Goal: Task Accomplishment & Management: Manage account settings

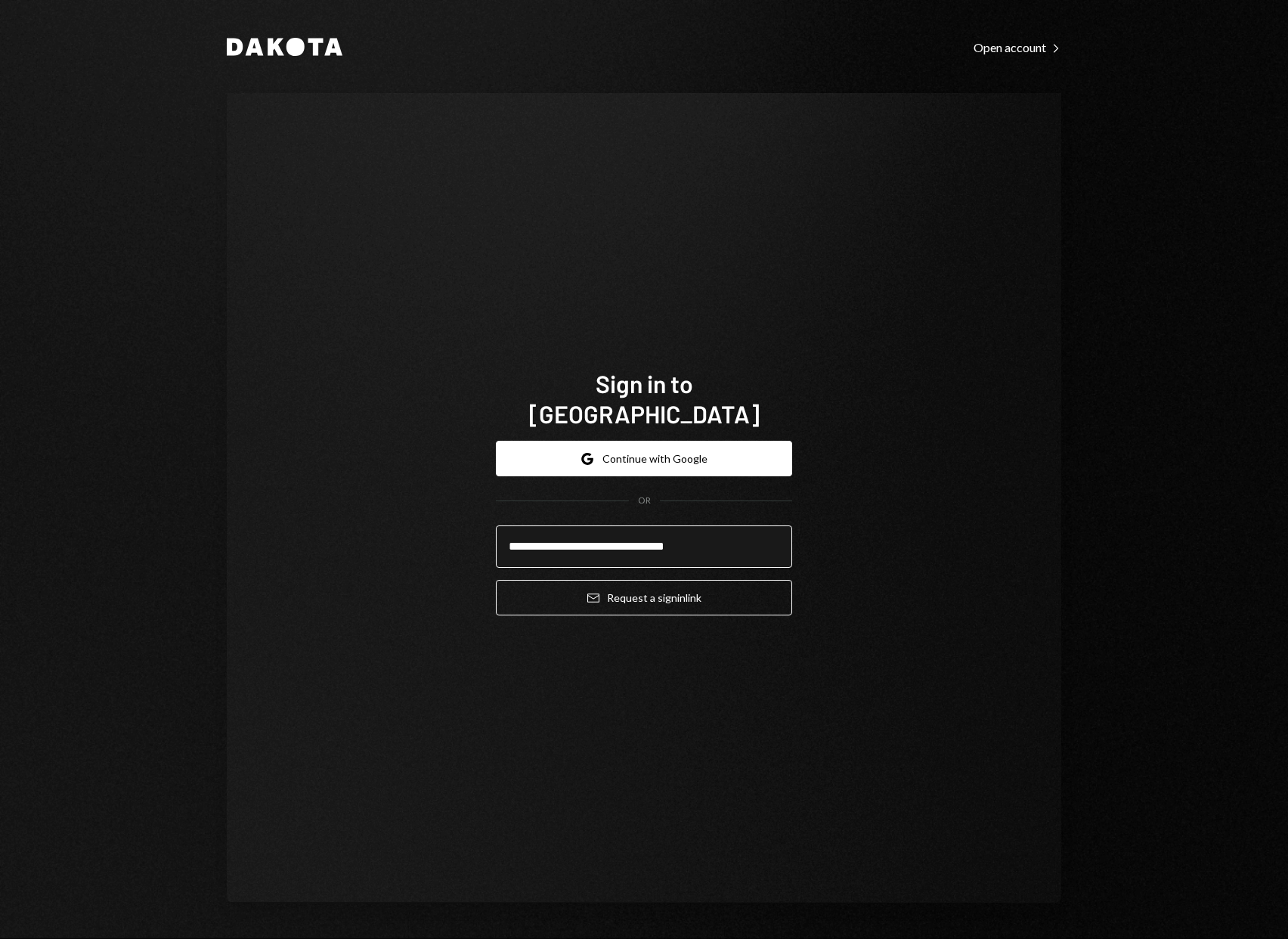
type input "**********"
click at [496, 579] on button "Email Request a sign in link" at bounding box center [643, 597] width 296 height 36
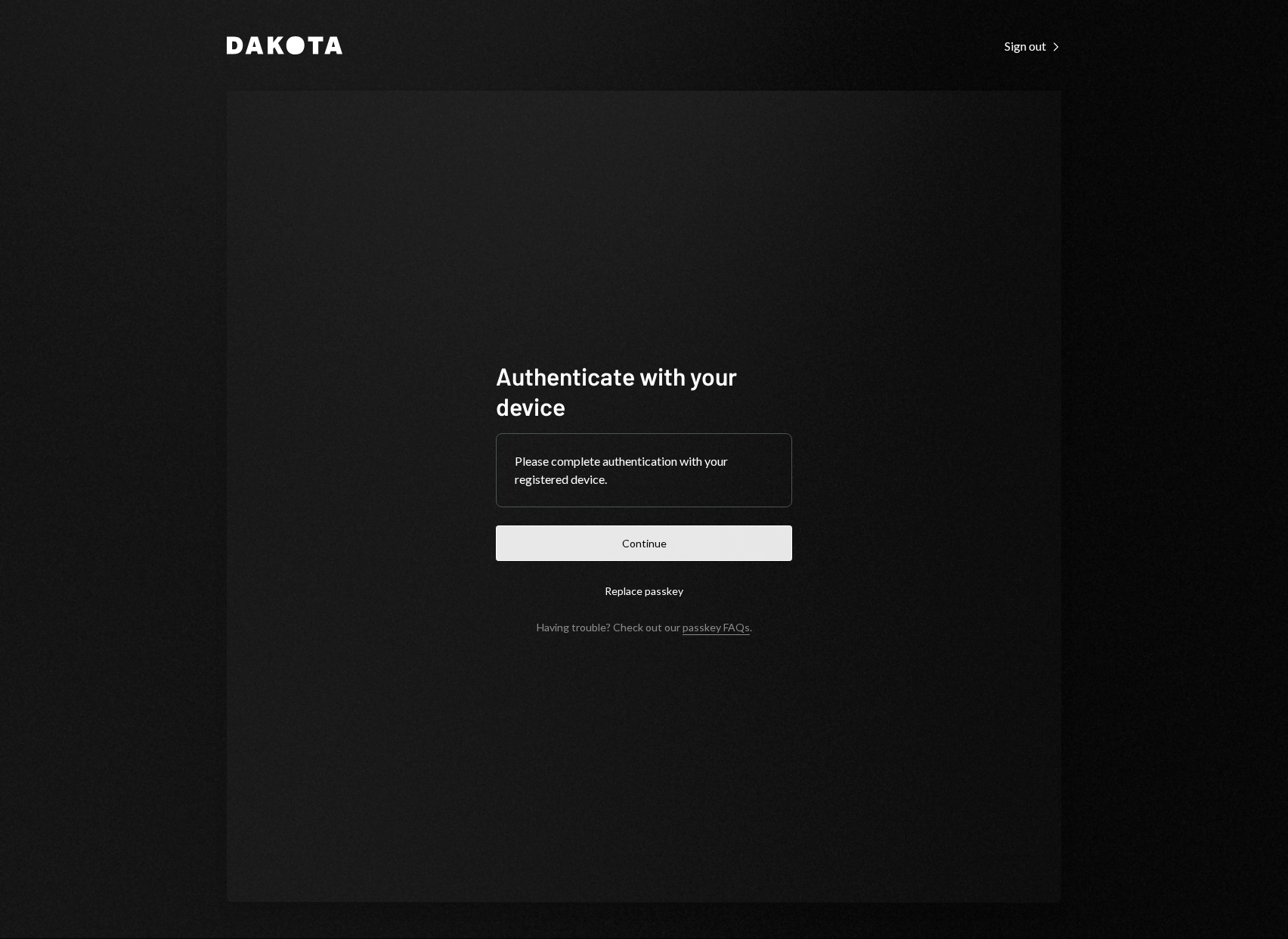
click at [644, 551] on button "Continue" at bounding box center [643, 543] width 296 height 36
